Goal: Communication & Community: Answer question/provide support

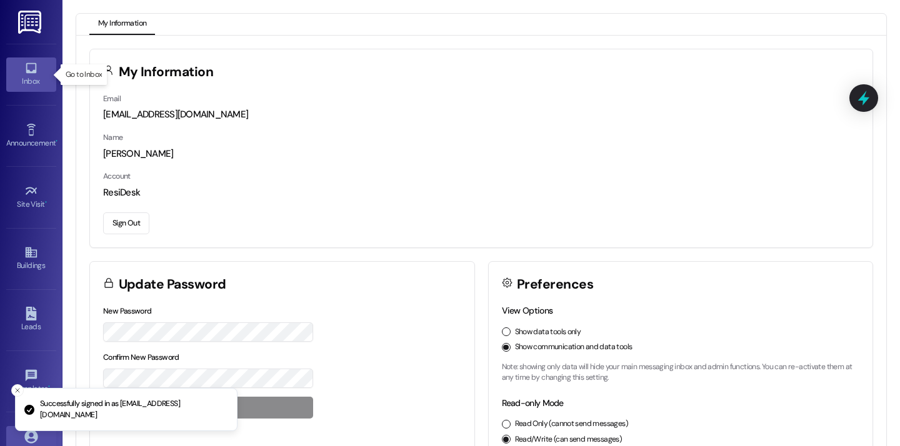
click at [41, 69] on link "Inbox" at bounding box center [31, 75] width 50 height 34
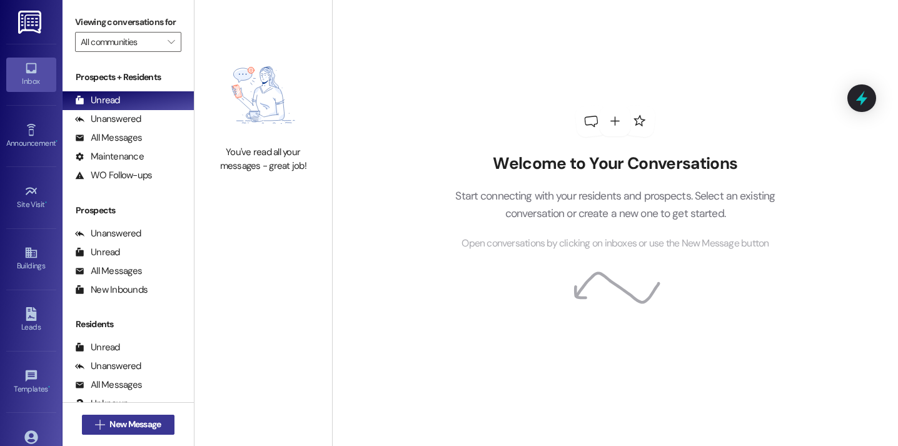
click at [118, 430] on span "New Message" at bounding box center [134, 424] width 51 height 13
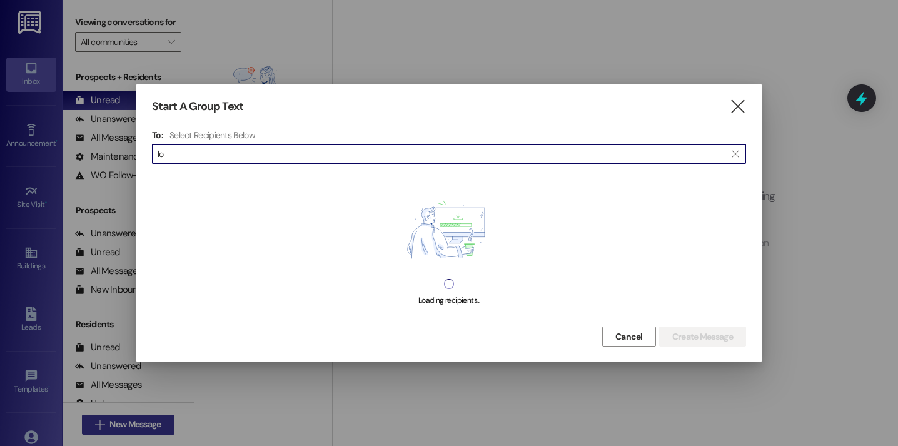
type input "l"
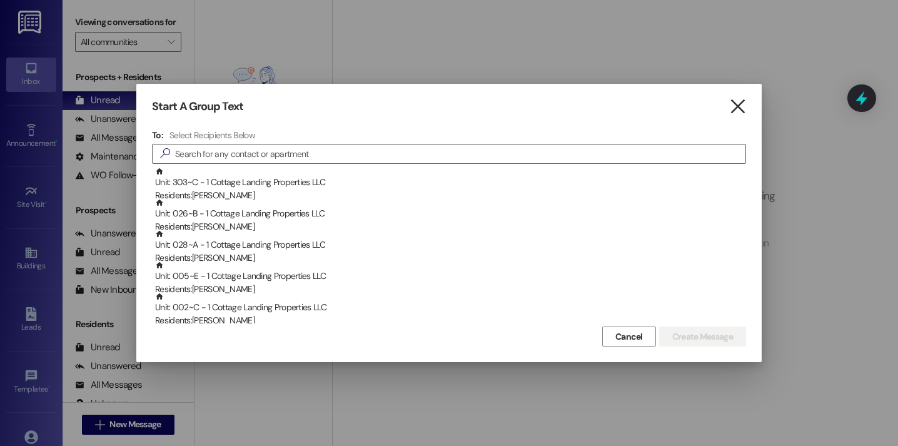
click at [742, 103] on icon "" at bounding box center [737, 106] width 17 height 13
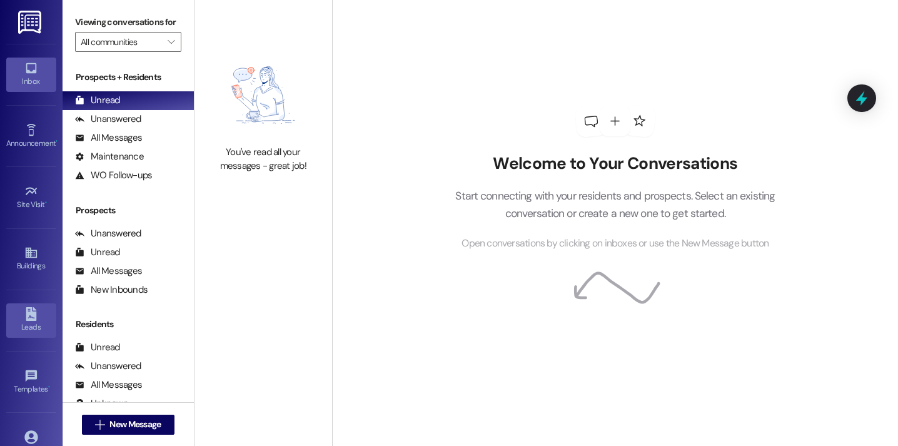
scroll to position [89, 0]
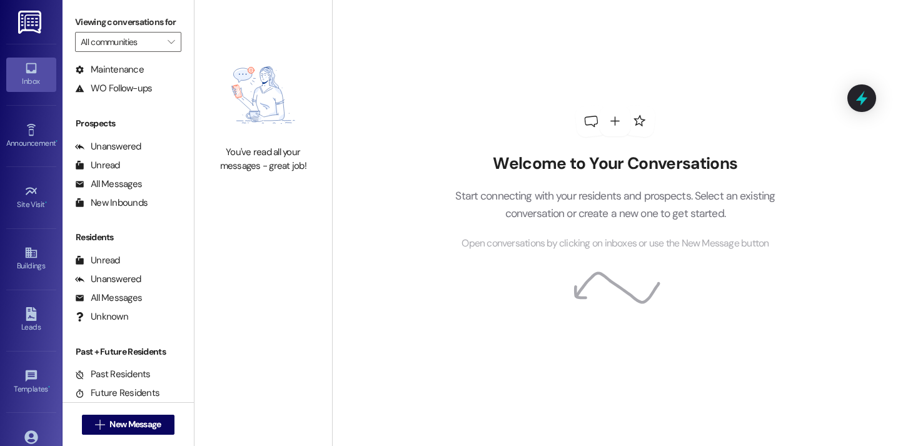
scroll to position [89, 0]
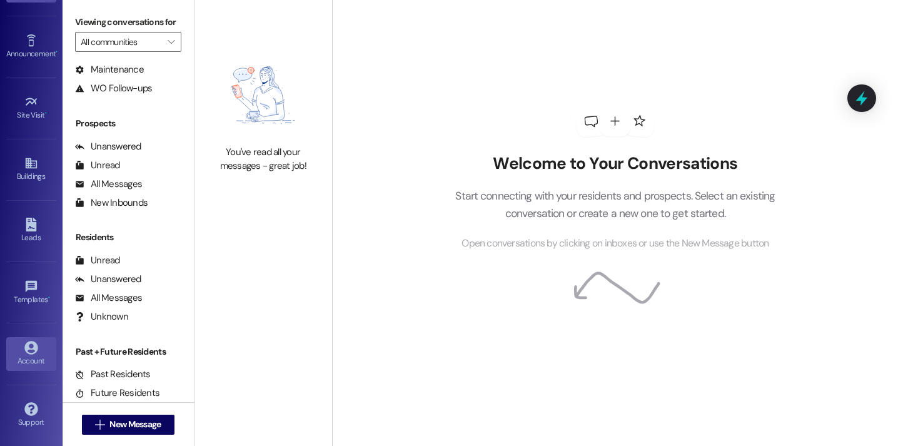
click at [28, 363] on div "Account" at bounding box center [31, 361] width 63 height 13
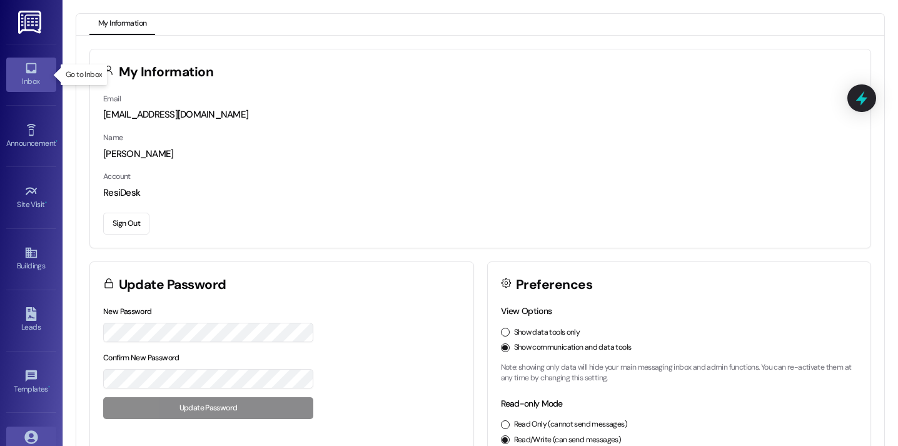
click at [33, 88] on link "Inbox" at bounding box center [31, 75] width 50 height 34
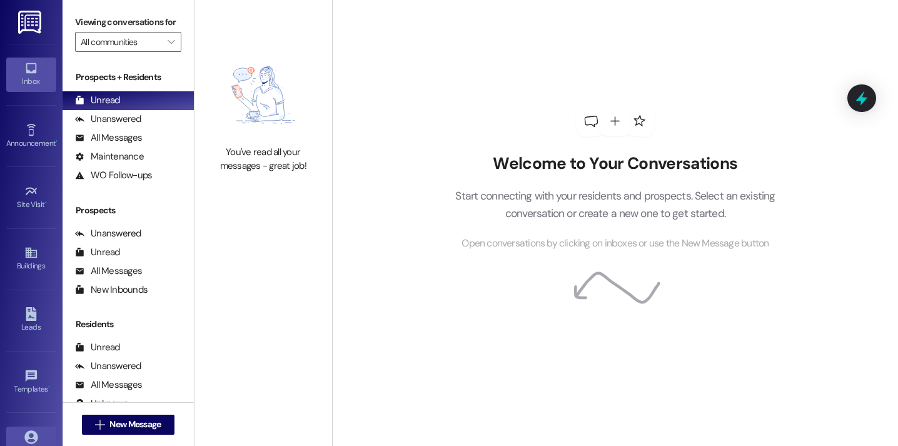
click at [24, 439] on icon at bounding box center [30, 436] width 13 height 13
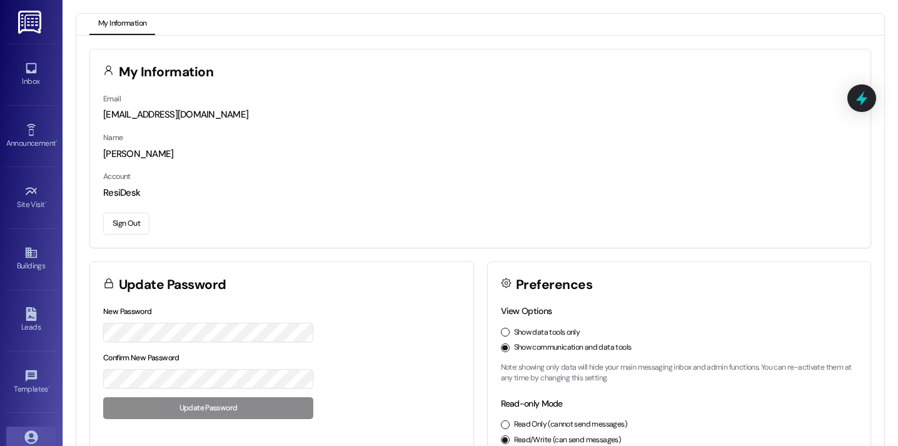
click at [128, 222] on button "Sign Out" at bounding box center [126, 224] width 46 height 22
